Goal: Task Accomplishment & Management: Complete application form

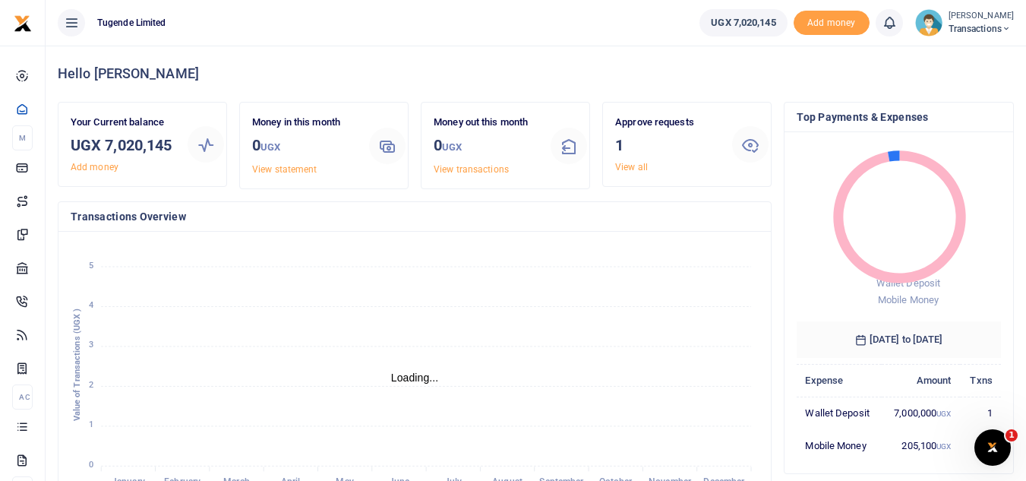
scroll to position [12, 12]
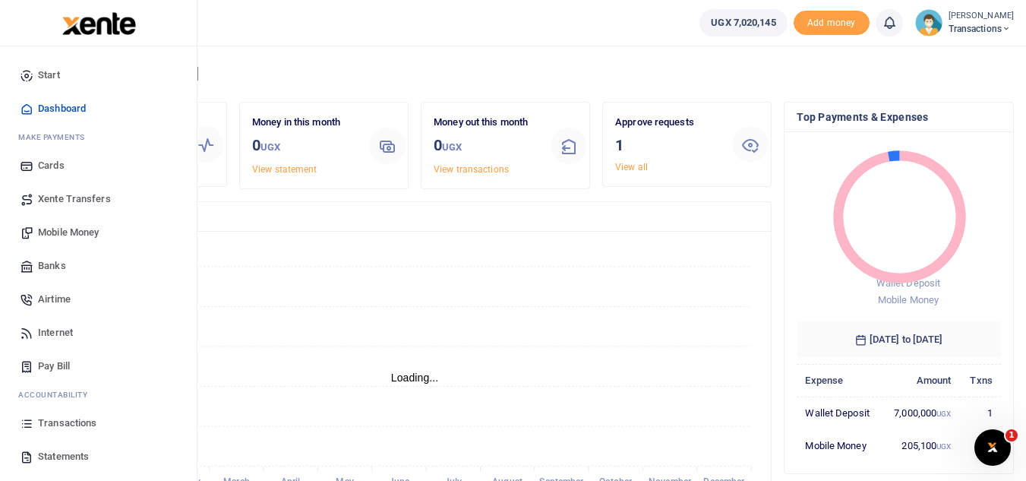
click at [71, 426] on span "Transactions" at bounding box center [67, 422] width 58 height 15
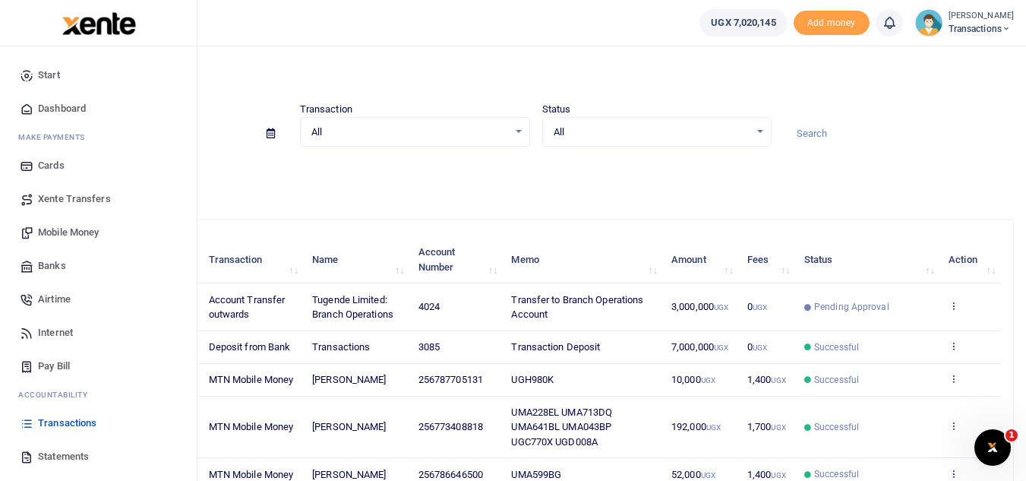
click at [82, 235] on span "Mobile Money" at bounding box center [68, 232] width 61 height 15
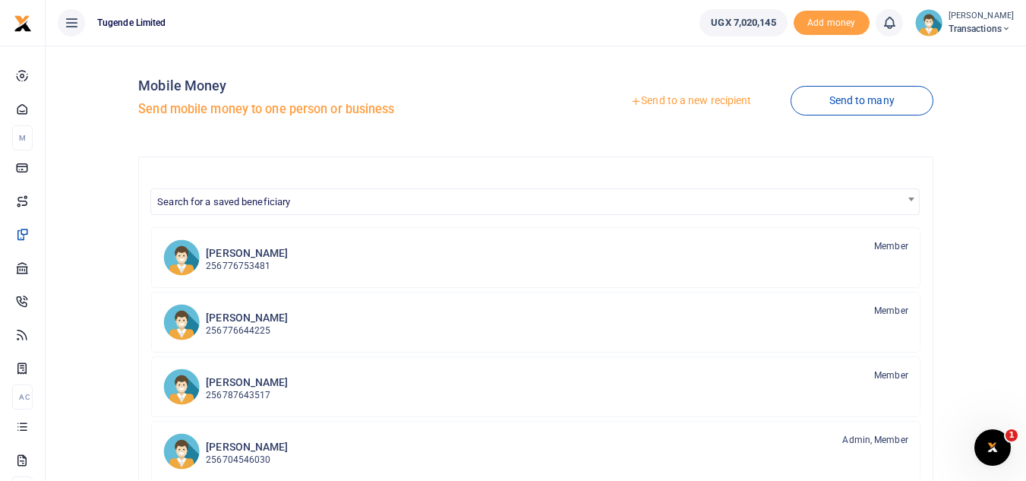
click at [636, 106] on link "Send to a new recipient" at bounding box center [690, 100] width 198 height 27
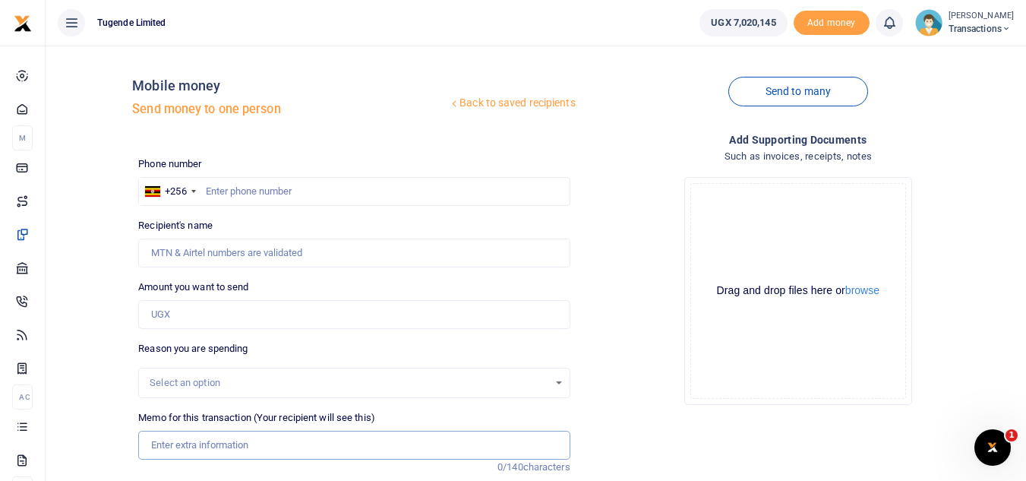
click at [201, 446] on input "Memo for this transaction (Your recipient will see this)" at bounding box center [353, 445] width 431 height 29
paste input "TLUG-017128"
type input "TLUG-017128"
click at [229, 310] on input "Amount you want to send" at bounding box center [353, 314] width 431 height 29
paste input "175,000"
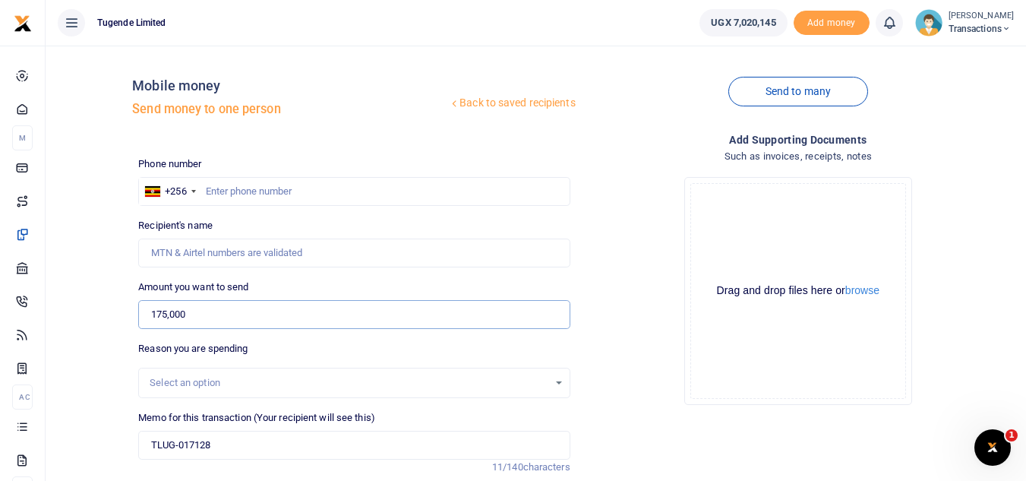
type input "175,000"
click at [316, 191] on input "text" at bounding box center [353, 191] width 431 height 29
paste input "0784227780"
type input "0784227780"
type input "[PERSON_NAME]"
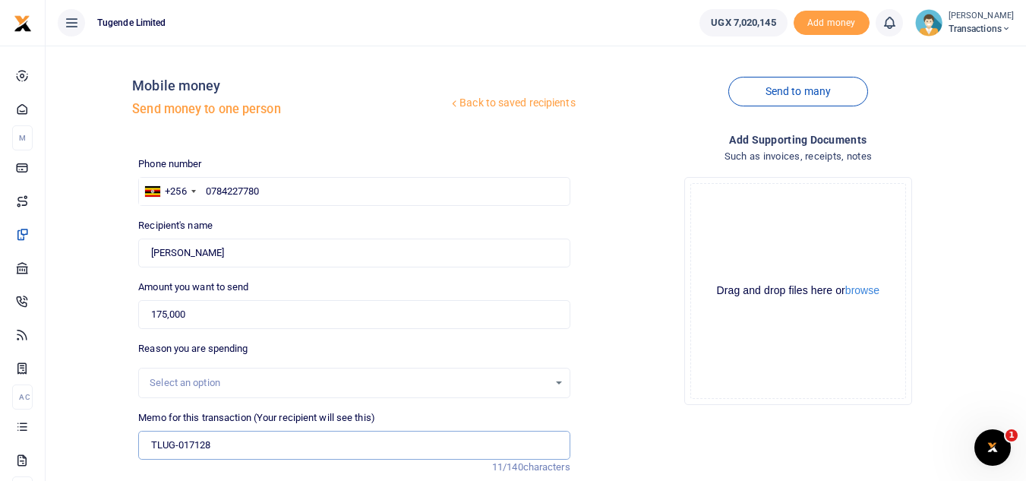
click at [144, 439] on input "TLUG-017128" at bounding box center [353, 445] width 431 height 29
paste input "UFZ907F"
click at [221, 447] on input "UFZ907F TLUG-017128" at bounding box center [353, 445] width 431 height 29
type input "UFZ907F TLUG 017128"
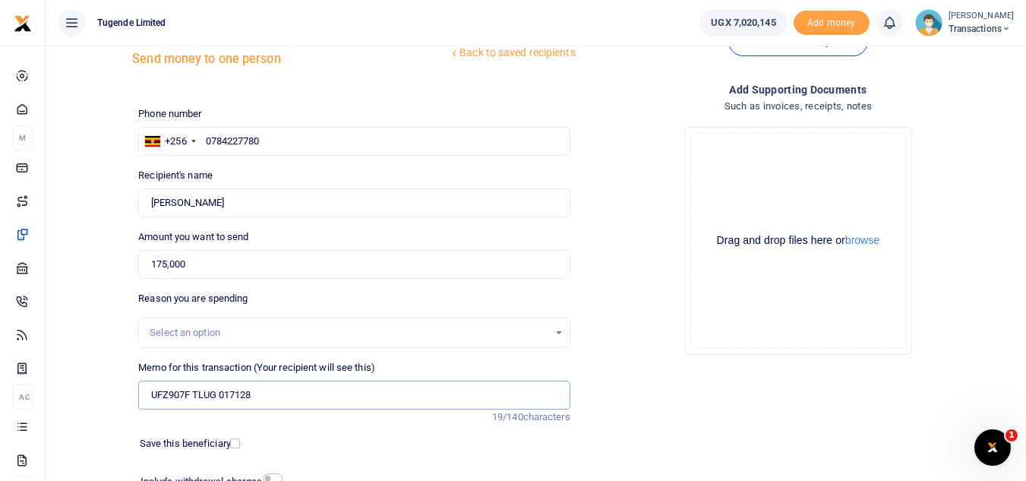
scroll to position [177, 0]
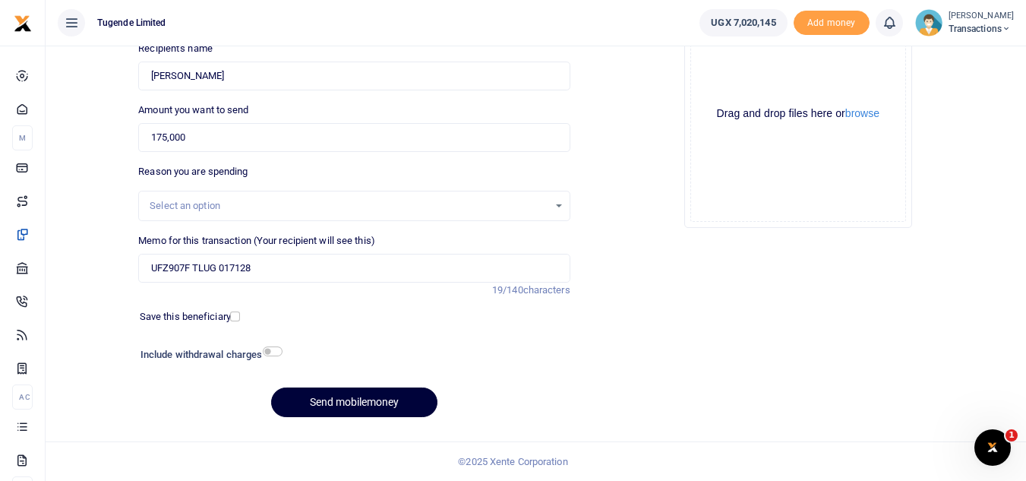
click at [304, 412] on button "Send mobilemoney" at bounding box center [354, 402] width 166 height 30
type input "0784227780"
click at [333, 396] on button "Send mobilemoney" at bounding box center [354, 402] width 166 height 30
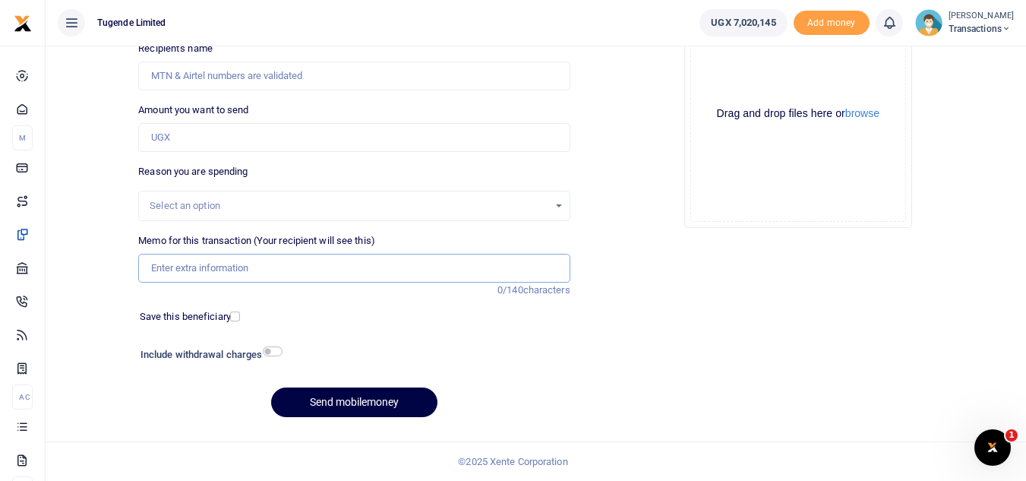
click at [241, 265] on input "Memo for this transaction (Your recipient will see this)" at bounding box center [353, 268] width 431 height 29
paste input "UGG071L"
type input "UGG071L"
click at [270, 140] on input "Amount you want to send" at bounding box center [353, 137] width 431 height 29
paste input "30,000"
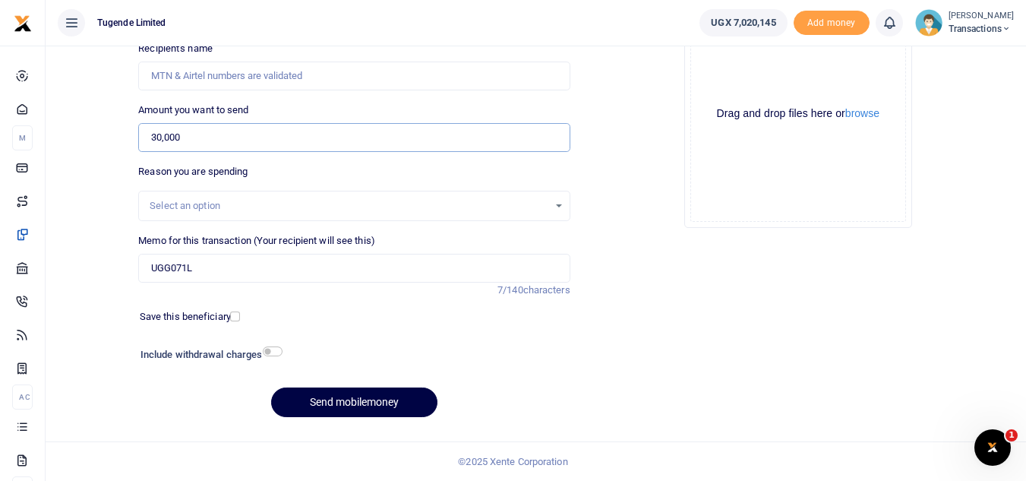
type input "30,000"
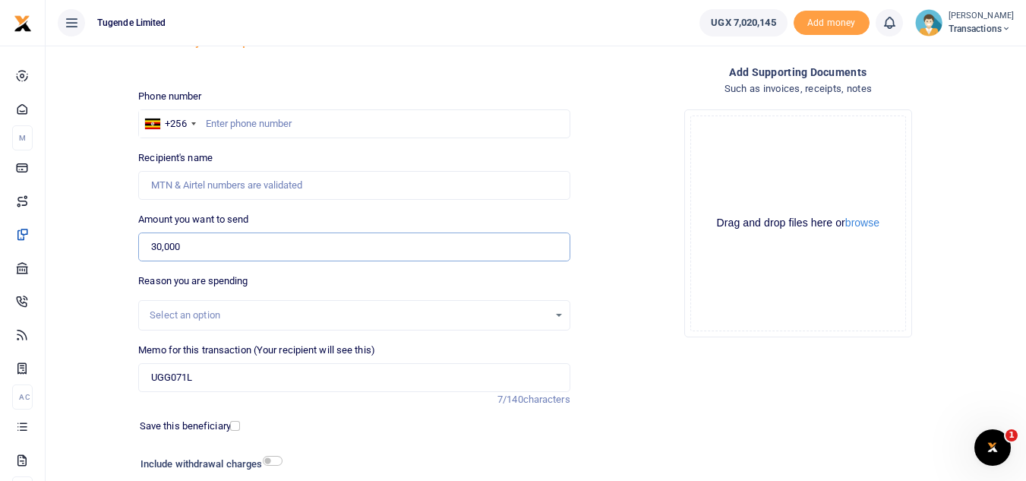
scroll to position [66, 0]
click at [251, 118] on input "text" at bounding box center [353, 125] width 431 height 29
paste input "0707755430"
type input "0707755430"
type input "Umaru Kozaala"
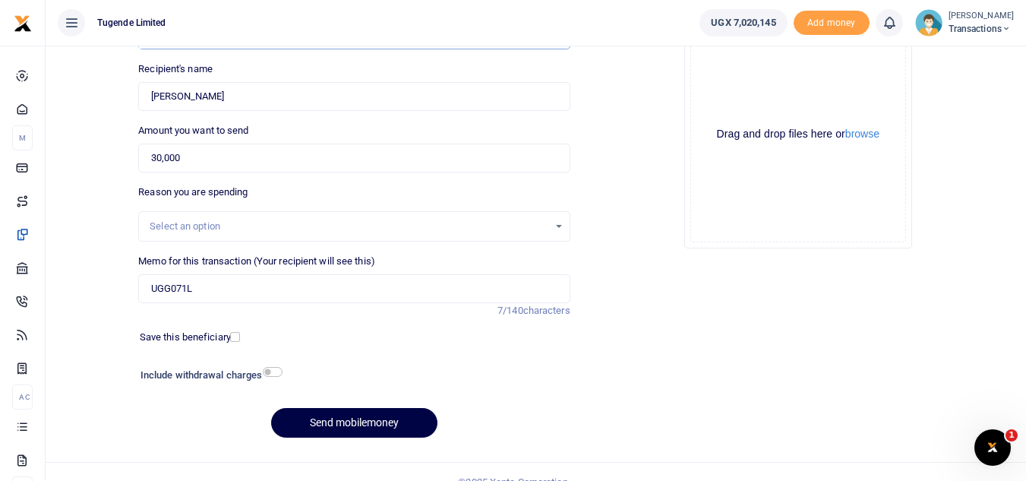
scroll to position [157, 0]
click at [345, 425] on button "Send mobilemoney" at bounding box center [354, 422] width 166 height 30
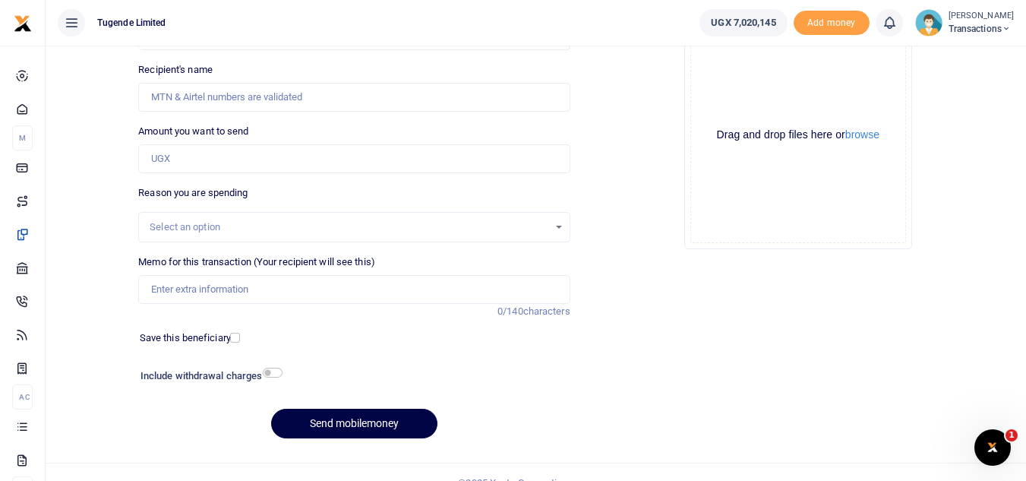
scroll to position [156, 0]
click at [297, 281] on input "Memo for this transaction (Your recipient will see this)" at bounding box center [353, 289] width 431 height 29
paste input "Soroti CCTV Data"
type input "Soroti CCTV Data"
click at [285, 155] on input "Amount you want to send" at bounding box center [353, 158] width 431 height 29
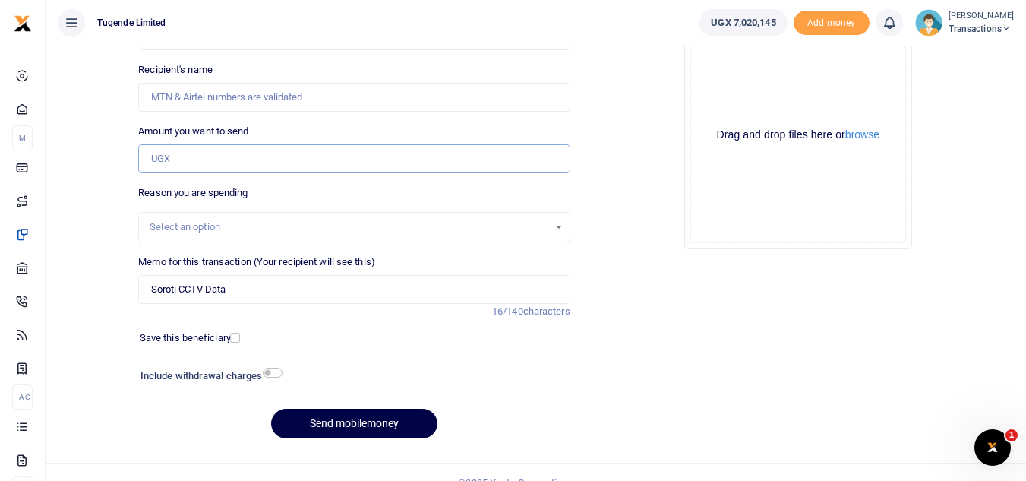
paste input "300,000"
type input "300,000"
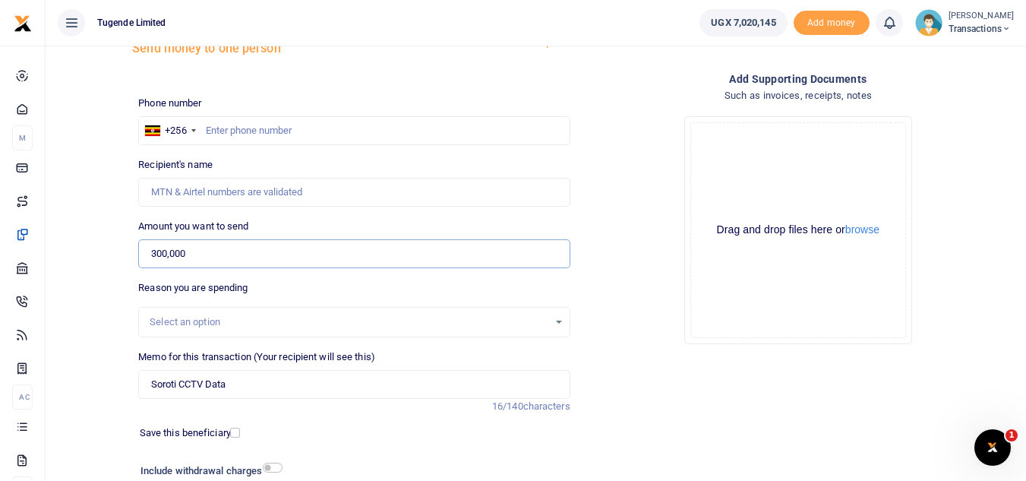
scroll to position [60, 0]
click at [251, 125] on input "text" at bounding box center [353, 131] width 431 height 29
paste input "0776989898"
type input "0776989898"
type input "Wilson Kamugisha"
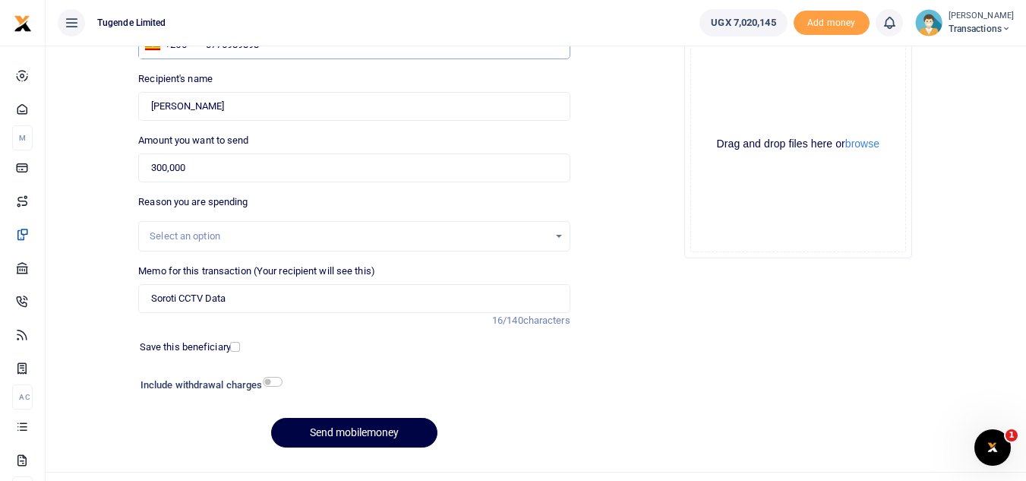
scroll to position [147, 0]
type input "0776989898"
click at [336, 427] on button "Send mobilemoney" at bounding box center [354, 432] width 166 height 30
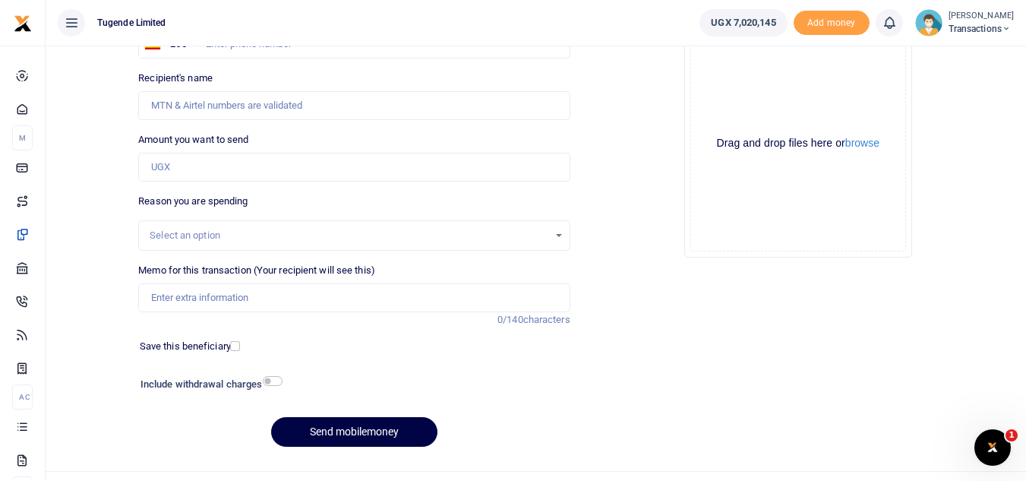
click at [1006, 24] on icon at bounding box center [1006, 29] width 9 height 11
click at [943, 135] on link "Logout" at bounding box center [953, 138] width 120 height 21
